Goal: Task Accomplishment & Management: Use online tool/utility

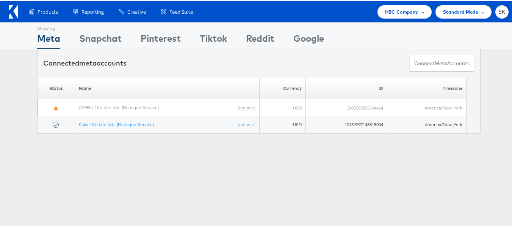
click at [394, 13] on span "HBC Company" at bounding box center [401, 11] width 33 height 8
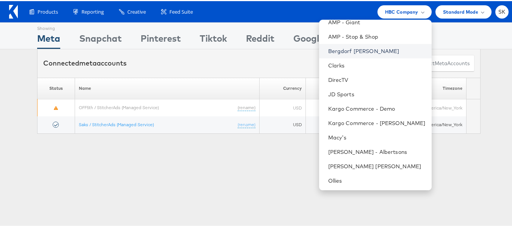
scroll to position [123, 0]
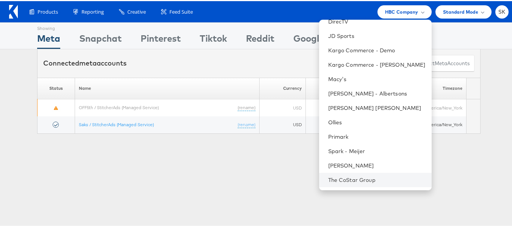
click at [360, 184] on li "The CoStar Group" at bounding box center [375, 179] width 113 height 14
click at [350, 177] on link "The CoStar Group" at bounding box center [376, 179] width 97 height 8
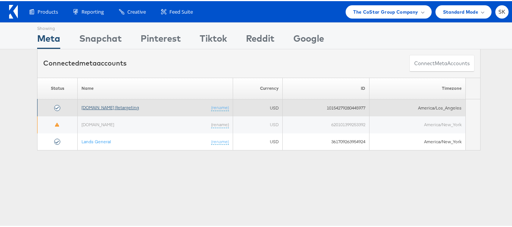
click at [101, 106] on link "[DOMAIN_NAME] Retargeting" at bounding box center [111, 107] width 58 height 6
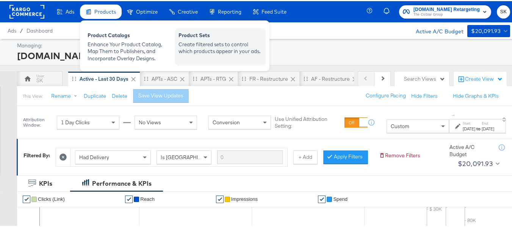
click at [221, 43] on div "Create filtered sets to control which products appear in your ads." at bounding box center [220, 47] width 83 height 14
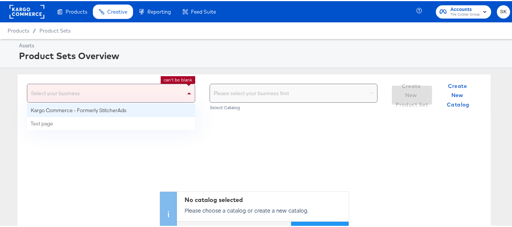
click at [185, 86] on span at bounding box center [189, 92] width 9 height 18
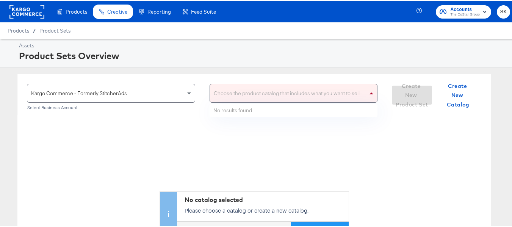
click at [239, 99] on div "Choose the product catalog that includes what you want to sell" at bounding box center [294, 92] width 168 height 18
click at [178, 89] on div "Kargo Commerce - Formerly StitcherAds" at bounding box center [111, 92] width 168 height 18
click at [276, 86] on div "Choose the product catalog that includes what you want to sell" at bounding box center [294, 92] width 168 height 18
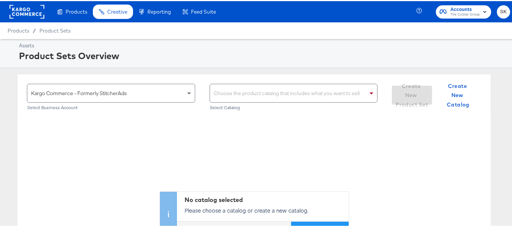
click at [245, 89] on div "Choose the product catalog that includes what you want to sell" at bounding box center [294, 92] width 168 height 18
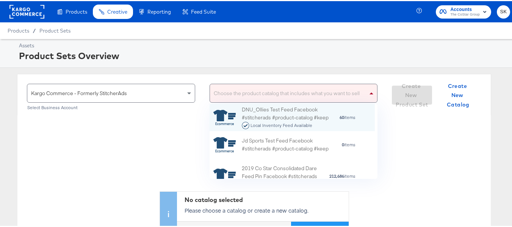
scroll to position [69, 160]
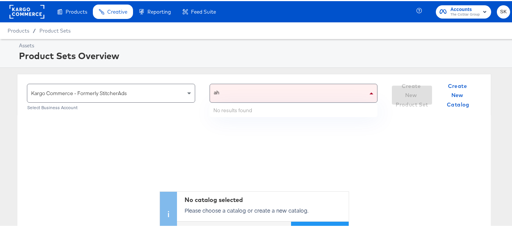
type input "a"
click at [262, 91] on div "ahl ahl" at bounding box center [286, 92] width 152 height 18
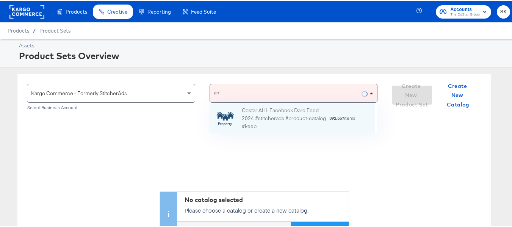
type input "ahl"
click at [251, 91] on div "ahl ahl" at bounding box center [286, 92] width 152 height 18
click at [274, 111] on div "Costar AHL Facebook Dare Feed 2024 #stitcherads #product-catalog #keep" at bounding box center [285, 118] width 87 height 24
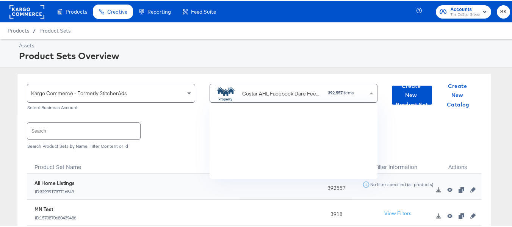
scroll to position [1750, 0]
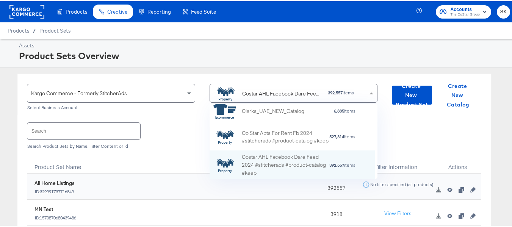
click at [207, 57] on div "Product Sets Overview" at bounding box center [264, 54] width 490 height 13
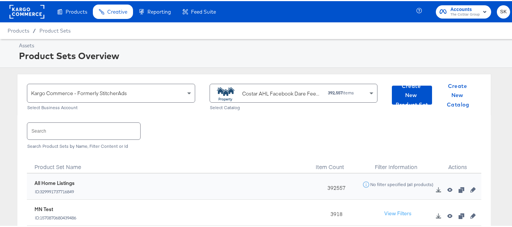
click at [93, 135] on input "text" at bounding box center [83, 130] width 113 height 16
paste input "DiamondPlus_Diamond_Platinum_Properties"
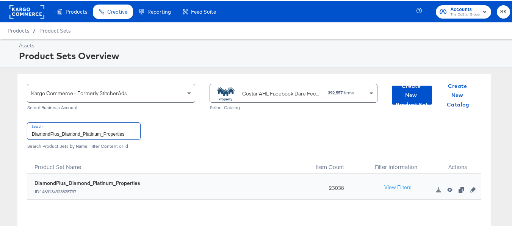
type input "DiamondPlus_Diamond_Platinum_Properties"
click at [104, 121] on div "Search DiamondPlus_Diamond_Platinum_Properties Search Product Sets by Name, Fil…" at bounding box center [254, 133] width 455 height 39
click at [106, 134] on input "DiamondPlus_Diamond_Platinum_Properties" at bounding box center [83, 130] width 113 height 16
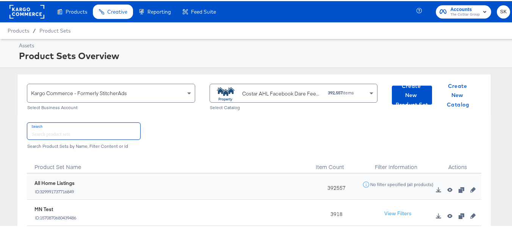
click at [281, 88] on div "Costar AHL Facebook Dare Feed 2024 #stitcherads #product-catalog #keep" at bounding box center [268, 92] width 108 height 15
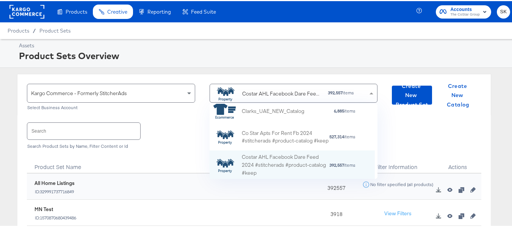
click at [281, 88] on div "Costar AHL Facebook Dare Feed 2024 #stitcherads #product-catalog #keep" at bounding box center [268, 92] width 108 height 15
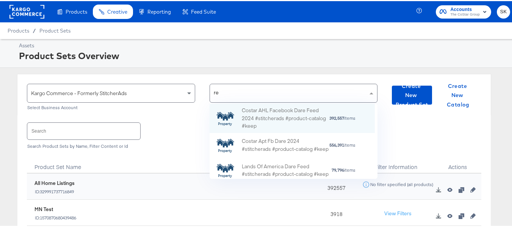
scroll to position [21, 160]
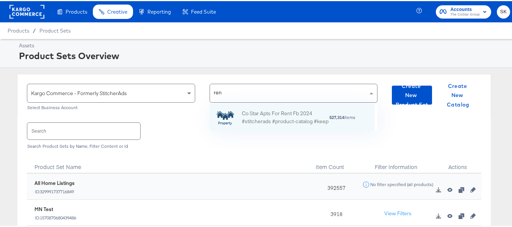
type input "rent"
click at [272, 109] on div "Co Star Apts For Rent Fb 2024 #stitcherads #product-catalog #keep" at bounding box center [285, 116] width 87 height 16
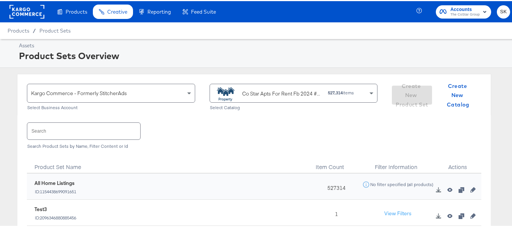
click at [76, 134] on input "text" at bounding box center [83, 130] width 113 height 16
paste input "ForRent.com_Diamond & Platinum"
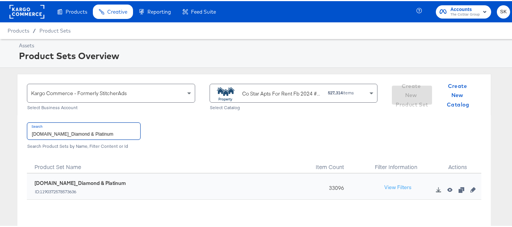
type input "ForRent.com_Diamond & Platinum"
click at [96, 130] on input "ForRent.com_Diamond & Platinum" at bounding box center [83, 130] width 113 height 16
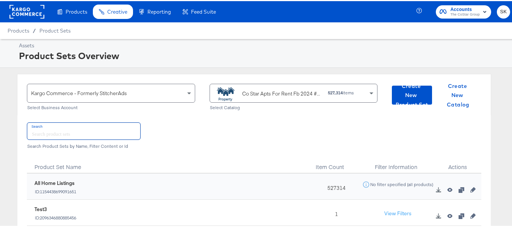
click at [263, 94] on div "Co Star Apts For Rent Fb 2024 #stitcherads #product-catalog #keep" at bounding box center [282, 93] width 80 height 8
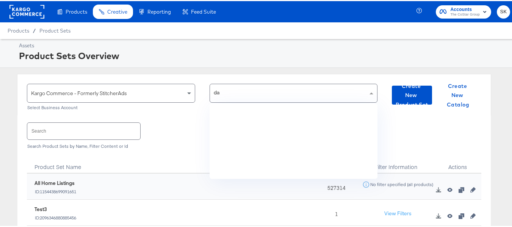
scroll to position [0, 0]
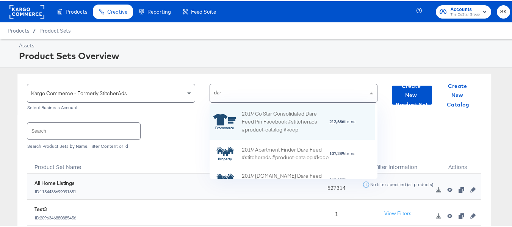
type input "dare"
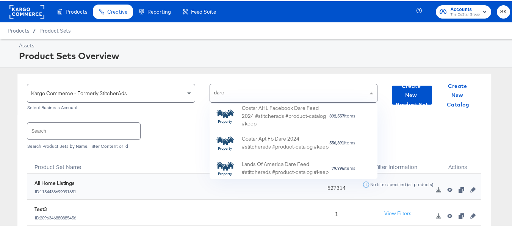
scroll to position [157, 0]
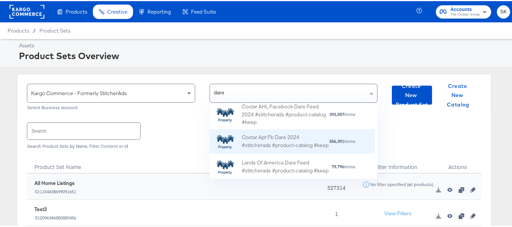
click at [304, 141] on div "Costar Apt Fb Dare 2024 #stitcherads #product-catalog #keep" at bounding box center [285, 141] width 87 height 16
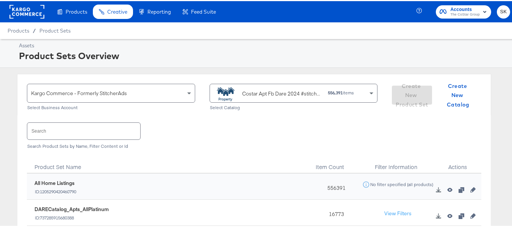
click at [91, 132] on input "text" at bounding box center [83, 130] width 113 height 16
paste input "DARECatalog_Apts_AllPlatinum_AllDiamond"
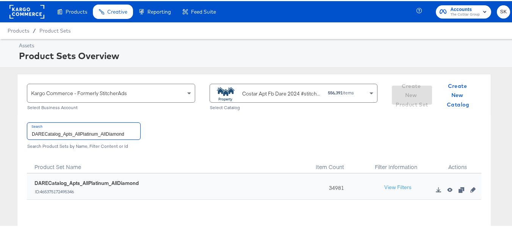
type input "DARECatalog_Apts_AllPlatinum_AllDiamond"
click at [104, 135] on input "DARECatalog_Apts_AllPlatinum_AllDiamond" at bounding box center [83, 130] width 113 height 16
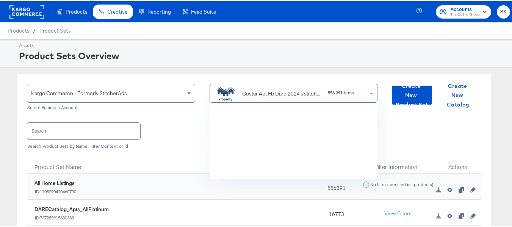
click at [265, 94] on div "Costar Apt Fb Dare 2024 #stitcherads #product-catalog #keep" at bounding box center [282, 93] width 80 height 8
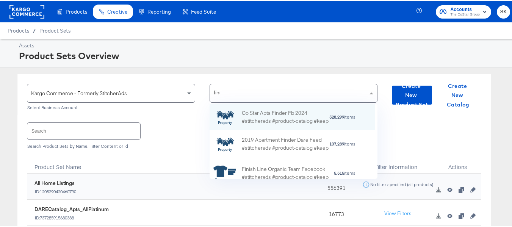
scroll to position [49, 160]
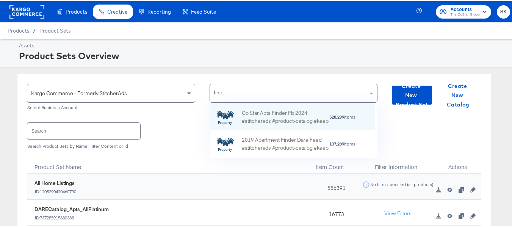
type input "finder"
click at [264, 116] on div "Co Star Apts Finder Fb 2024 #stitcherads #product-catalog #keep" at bounding box center [285, 116] width 87 height 16
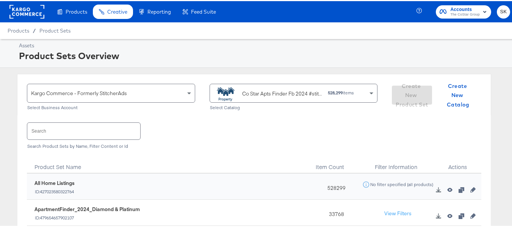
click at [71, 134] on input "text" at bounding box center [83, 130] width 113 height 16
paste input "ApartmentFinder_2024_Diamond & Platinum"
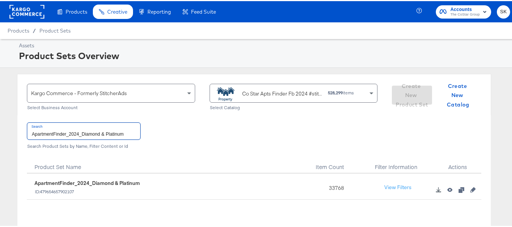
type input "ApartmentFinder_2024_Diamond & Platinum"
click at [264, 181] on div "ApartmentFinder_2024_Diamond & Platinum ID: 479654657902107" at bounding box center [173, 186] width 276 height 15
click at [29, 14] on rect at bounding box center [26, 11] width 35 height 14
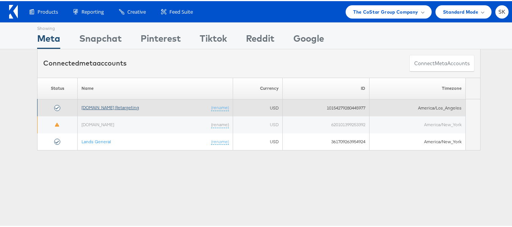
click at [123, 106] on link "[DOMAIN_NAME] Retargeting" at bounding box center [111, 107] width 58 height 6
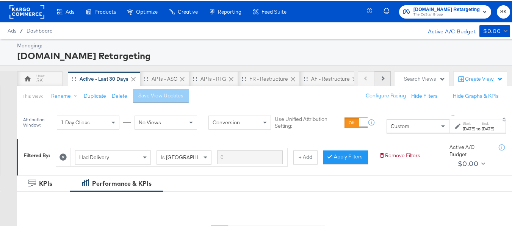
click at [380, 75] on button "Next" at bounding box center [383, 77] width 16 height 15
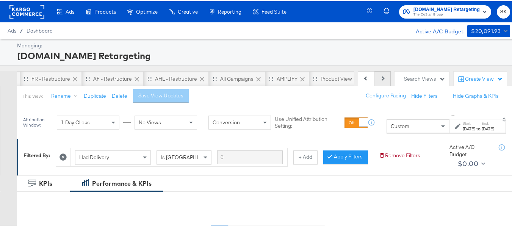
click at [380, 75] on button "Next" at bounding box center [383, 77] width 16 height 15
click at [381, 76] on button "Next" at bounding box center [383, 77] width 16 height 15
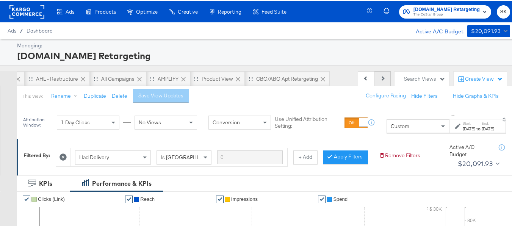
click at [381, 76] on button "Next" at bounding box center [383, 77] width 16 height 15
click at [381, 76] on div "Previous Next" at bounding box center [374, 77] width 33 height 15
click at [204, 79] on div "Product View" at bounding box center [215, 77] width 31 height 7
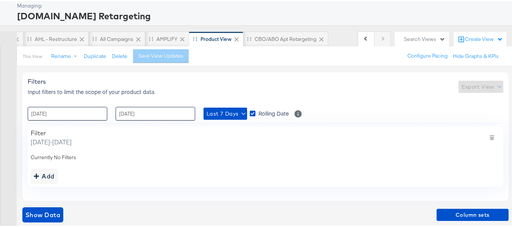
scroll to position [40, 0]
click at [58, 113] on input "[DATE]" at bounding box center [68, 112] width 80 height 14
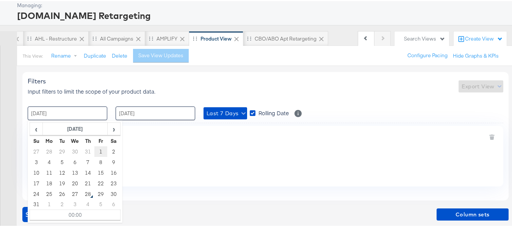
click at [97, 153] on td "1" at bounding box center [100, 150] width 13 height 11
type input "[DATE] 00:00"
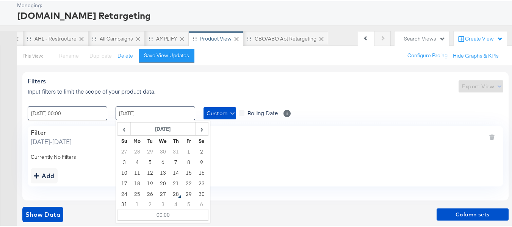
click at [163, 116] on input "[DATE]" at bounding box center [156, 112] width 80 height 14
click at [176, 195] on td "28" at bounding box center [176, 193] width 13 height 11
type input "[DATE] 00:00"
click at [298, 142] on div "Filter [DATE] - [DATE]" at bounding box center [266, 136] width 470 height 17
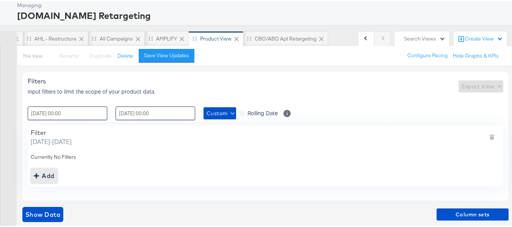
click at [42, 174] on div "Add" at bounding box center [44, 175] width 21 height 11
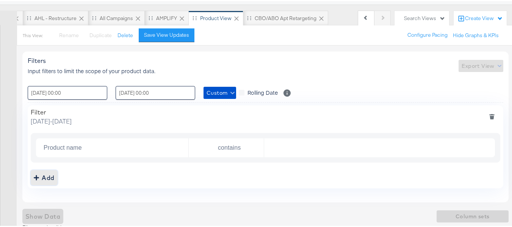
scroll to position [70, 0]
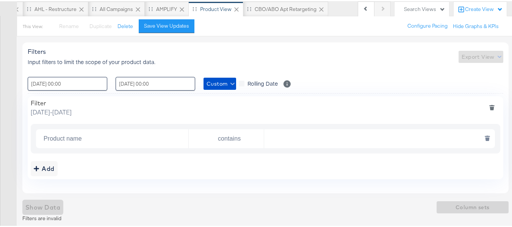
click at [79, 139] on input "Product name" at bounding box center [115, 138] width 148 height 16
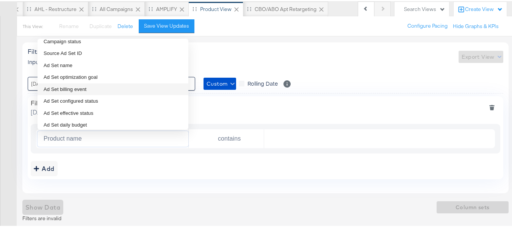
scroll to position [76, 0]
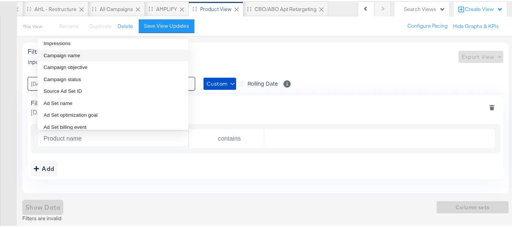
click at [97, 55] on li "Campaign name" at bounding box center [113, 55] width 151 height 12
type input "Campaign name"
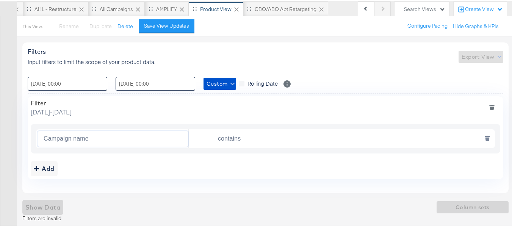
click at [327, 141] on input "text" at bounding box center [377, 138] width 227 height 16
paste input "AHL24"
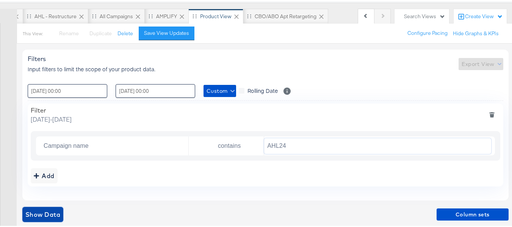
click at [43, 211] on span "Show Data" at bounding box center [42, 213] width 35 height 11
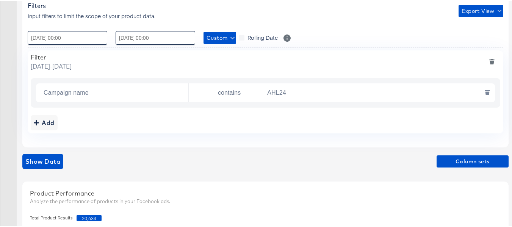
scroll to position [176, 0]
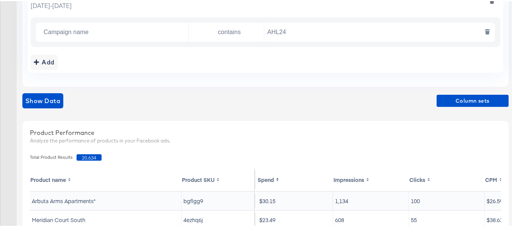
click at [295, 30] on input "AHL24" at bounding box center [377, 32] width 227 height 16
paste input "F"
click at [35, 98] on span "Show Data" at bounding box center [42, 99] width 35 height 11
click at [306, 34] on input "AF24" at bounding box center [377, 32] width 227 height 16
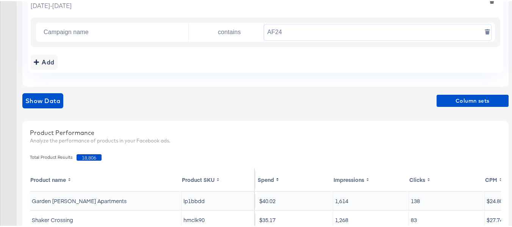
click at [306, 34] on input "AF24" at bounding box center [377, 32] width 227 height 16
paste input "FR"
click at [46, 101] on span "Show Data" at bounding box center [42, 99] width 35 height 11
click at [292, 28] on input "FR24" at bounding box center [377, 32] width 227 height 16
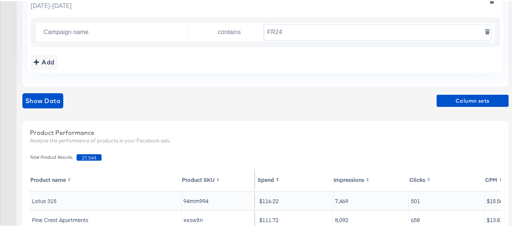
paste input "DARE"
type input "DARE24"
click at [47, 101] on span "Show Data" at bounding box center [42, 99] width 35 height 11
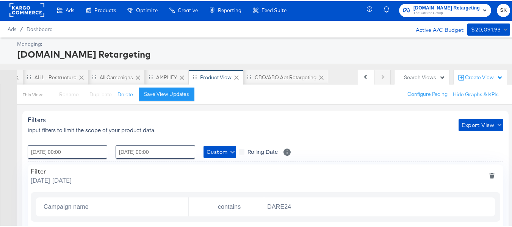
scroll to position [0, 0]
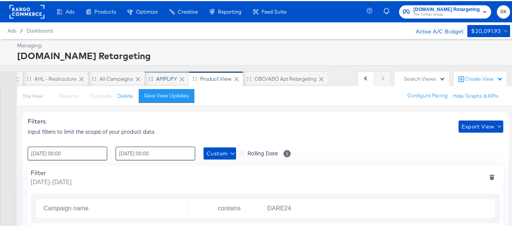
click at [156, 76] on div "AMPLIFY" at bounding box center [166, 77] width 21 height 7
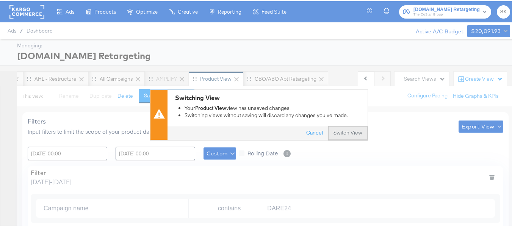
click at [347, 129] on button "Switch View" at bounding box center [347, 132] width 39 height 14
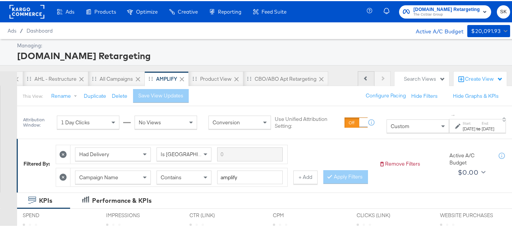
click at [364, 81] on button "Previous" at bounding box center [366, 77] width 17 height 15
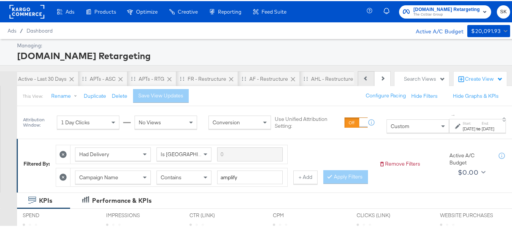
click at [364, 81] on button "Previous" at bounding box center [366, 77] width 17 height 15
click at [364, 81] on div "Previous Next" at bounding box center [374, 77] width 33 height 15
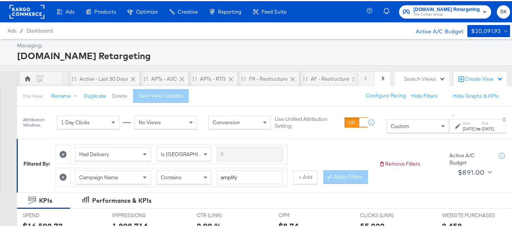
click at [105, 76] on div "Active - Last 30 Days" at bounding box center [104, 77] width 49 height 7
